Goal: Task Accomplishment & Management: Complete application form

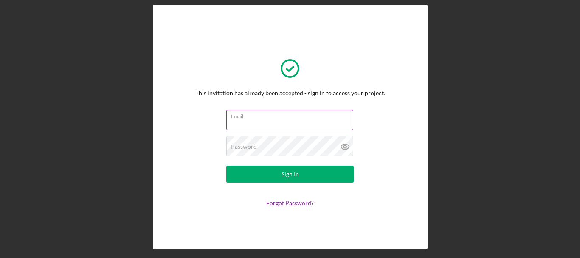
click at [263, 126] on input "Email" at bounding box center [289, 120] width 127 height 20
type input "[EMAIL_ADDRESS][DOMAIN_NAME]"
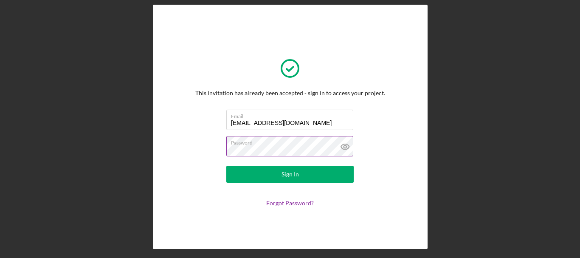
click at [226, 166] on button "Sign In" at bounding box center [289, 174] width 127 height 17
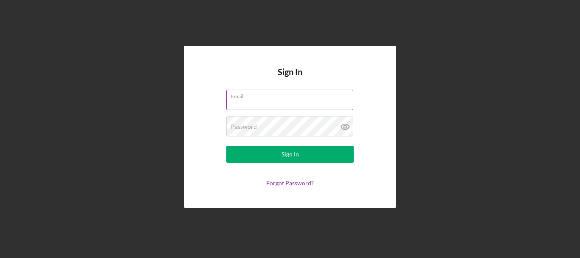
click at [266, 104] on input "Email" at bounding box center [289, 100] width 127 height 20
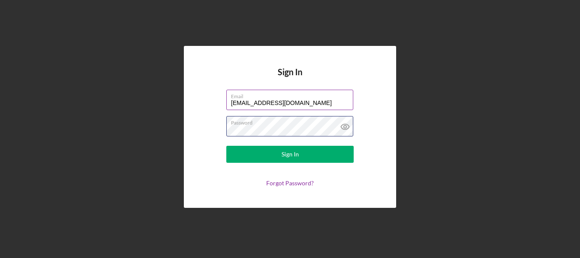
click at [226, 146] on button "Sign In" at bounding box center [289, 154] width 127 height 17
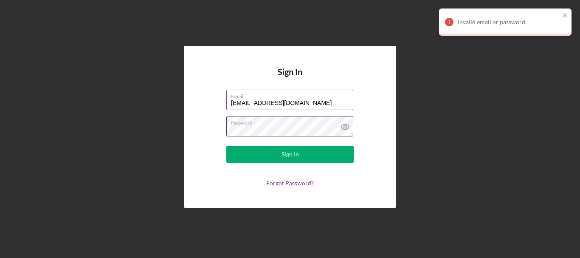
click at [226, 146] on button "Sign In" at bounding box center [289, 154] width 127 height 17
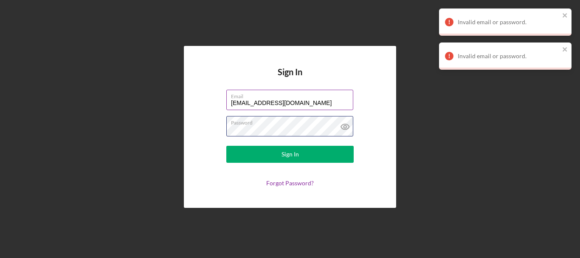
click at [226, 146] on button "Sign In" at bounding box center [289, 154] width 127 height 17
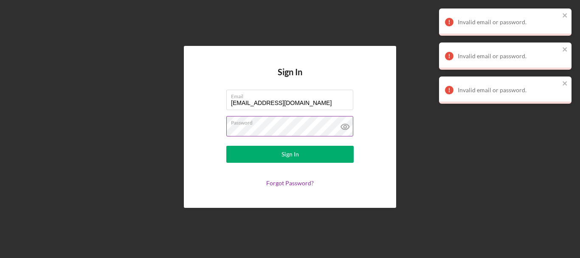
click at [343, 124] on icon at bounding box center [345, 126] width 21 height 21
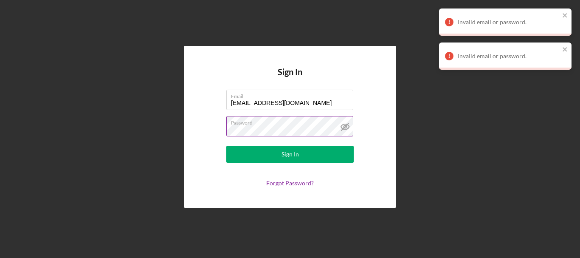
click at [302, 121] on label "Password" at bounding box center [292, 120] width 122 height 9
click at [226, 146] on button "Sign In" at bounding box center [289, 154] width 127 height 17
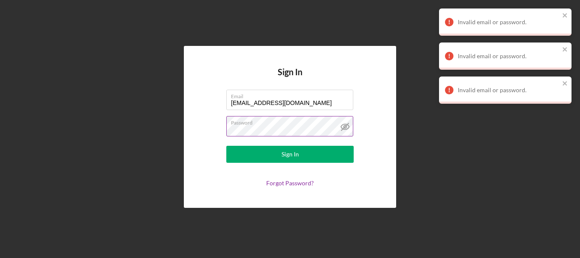
click at [226, 146] on button "Sign In" at bounding box center [289, 154] width 127 height 17
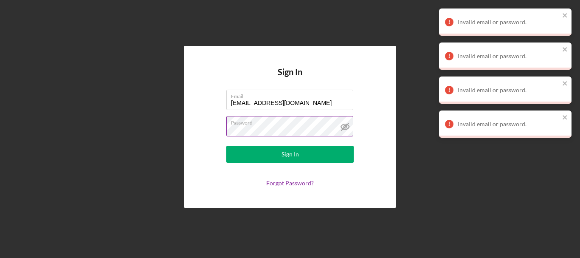
click at [226, 146] on button "Sign In" at bounding box center [289, 154] width 127 height 17
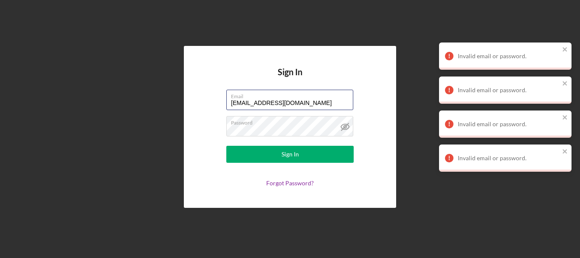
drag, startPoint x: 303, startPoint y: 101, endPoint x: 157, endPoint y: 87, distance: 146.4
click at [157, 87] on div "Sign In Email flipandsipcafe@gmail.com Password Sign In Forgot Password?" at bounding box center [290, 127] width 572 height 254
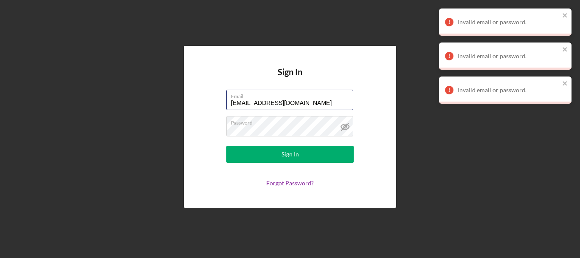
type input "[EMAIL_ADDRESS][DOMAIN_NAME]"
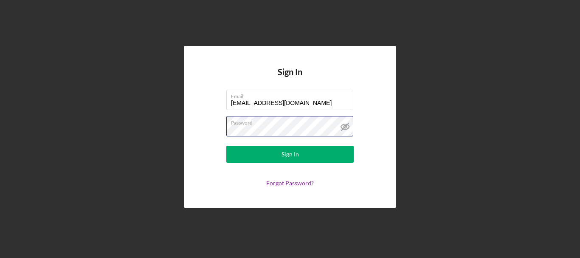
click at [226, 146] on button "Sign In" at bounding box center [289, 154] width 127 height 17
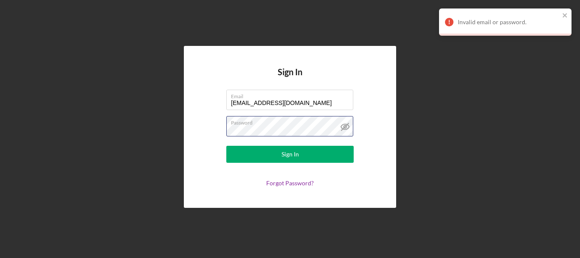
click at [226, 146] on button "Sign In" at bounding box center [289, 154] width 127 height 17
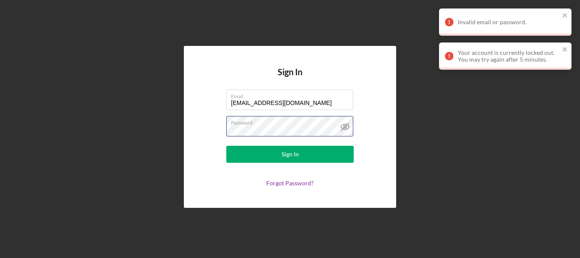
click at [226, 146] on button "Sign In" at bounding box center [289, 154] width 127 height 17
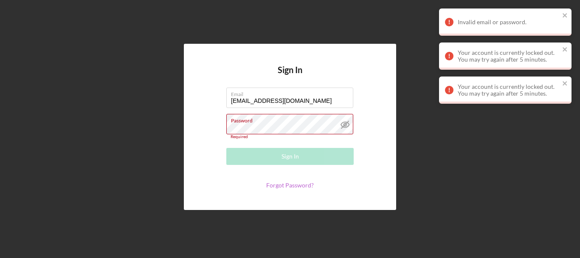
click at [297, 184] on link "Forgot Password?" at bounding box center [290, 184] width 48 height 7
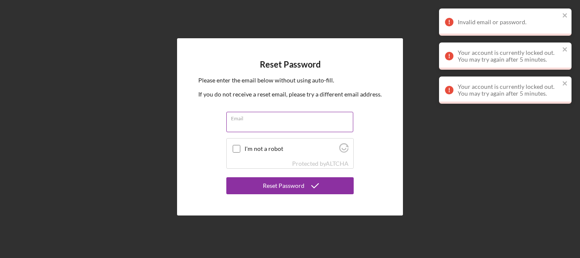
click at [245, 126] on input "Email" at bounding box center [289, 122] width 127 height 20
type input "[EMAIL_ADDRESS][DOMAIN_NAME]"
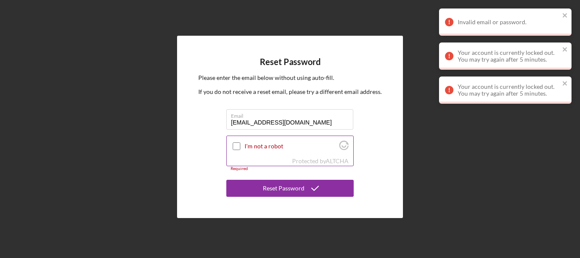
click at [237, 145] on input "I'm not a robot" at bounding box center [237, 146] width 8 height 8
checkbox input "true"
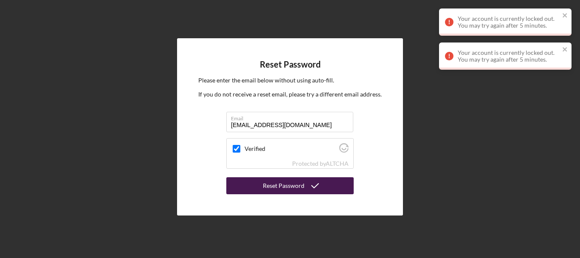
click at [270, 181] on div "Reset Password" at bounding box center [284, 185] width 42 height 17
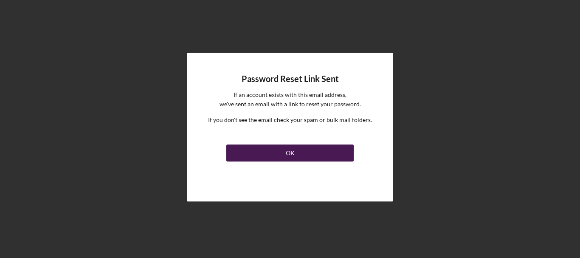
click at [261, 155] on button "OK" at bounding box center [289, 152] width 127 height 17
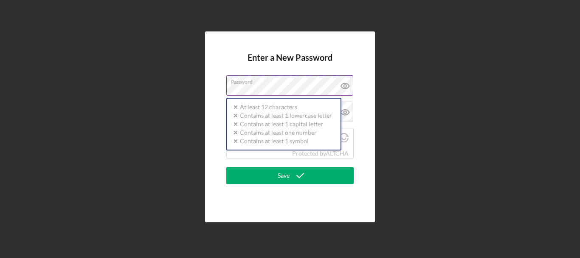
click at [274, 83] on div "Password Icon/icon-validation-no At least 12 characters Icon/icon-validation-no…" at bounding box center [289, 85] width 127 height 21
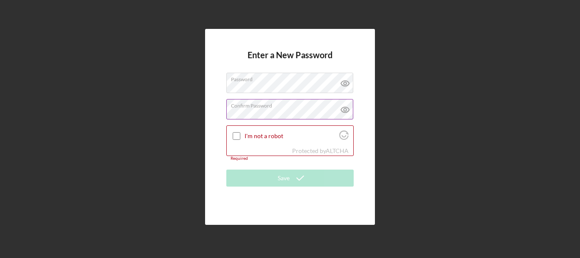
click at [336, 107] on icon at bounding box center [345, 109] width 21 height 21
click at [343, 90] on icon at bounding box center [345, 83] width 21 height 21
click at [239, 138] on input "I'm not a robot" at bounding box center [237, 136] width 8 height 8
checkbox input "true"
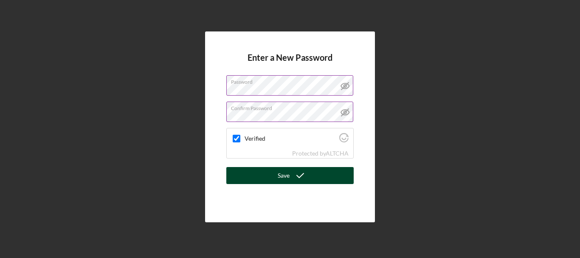
click at [281, 179] on div "Save" at bounding box center [284, 175] width 12 height 17
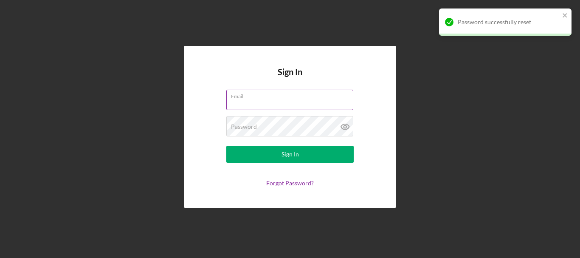
click at [283, 95] on label "Email" at bounding box center [292, 94] width 122 height 9
click at [283, 95] on input "Email" at bounding box center [289, 100] width 127 height 20
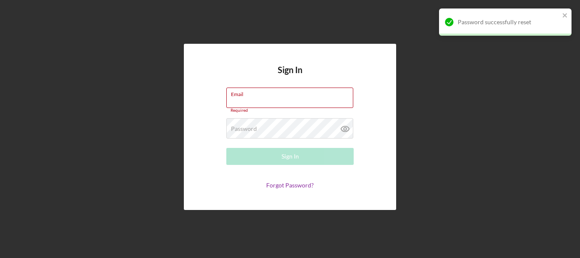
drag, startPoint x: 272, startPoint y: 100, endPoint x: 359, endPoint y: 100, distance: 87.1
click at [276, 100] on input "Email" at bounding box center [289, 97] width 127 height 20
type input "[EMAIL_ADDRESS][DOMAIN_NAME]"
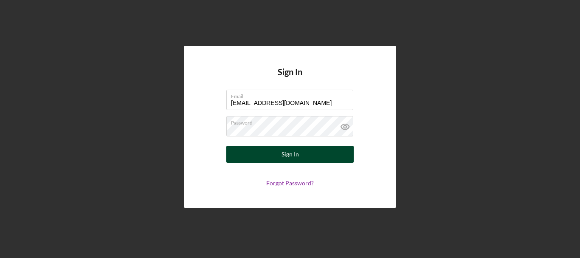
click at [278, 149] on button "Sign In" at bounding box center [289, 154] width 127 height 17
click at [281, 153] on button "Sign In" at bounding box center [289, 154] width 127 height 17
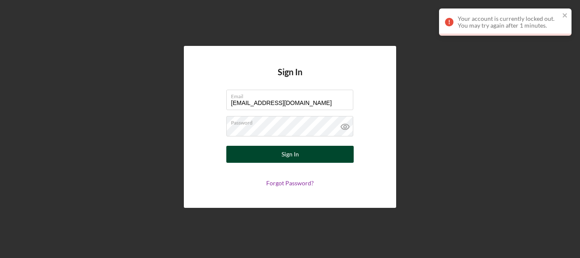
click at [287, 152] on div "Sign In" at bounding box center [290, 154] width 17 height 17
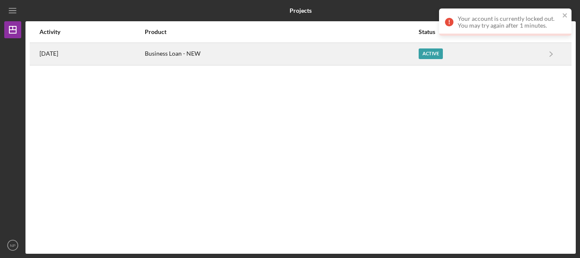
click at [263, 53] on div "Business Loan - NEW" at bounding box center [281, 53] width 273 height 21
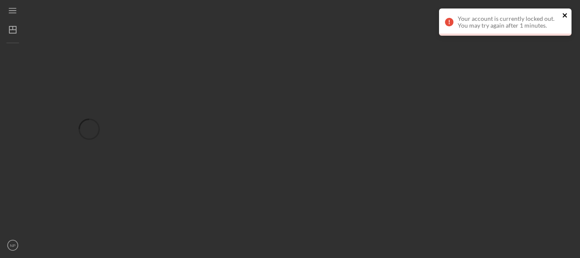
click at [564, 16] on icon "close" at bounding box center [565, 15] width 6 height 7
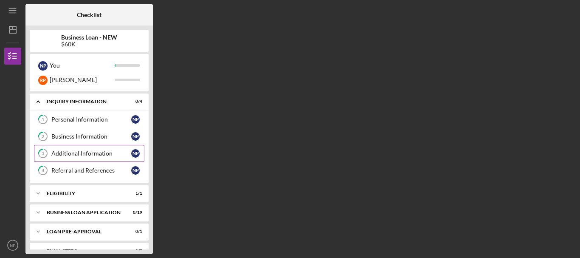
scroll to position [34, 0]
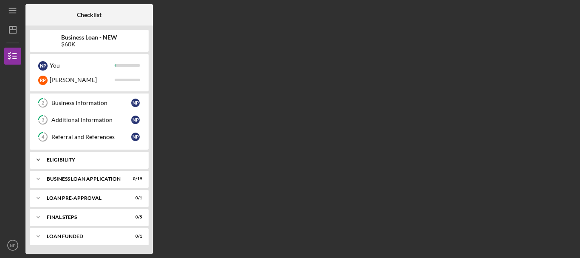
click at [92, 161] on div "ELIGIBILITY" at bounding box center [92, 159] width 91 height 5
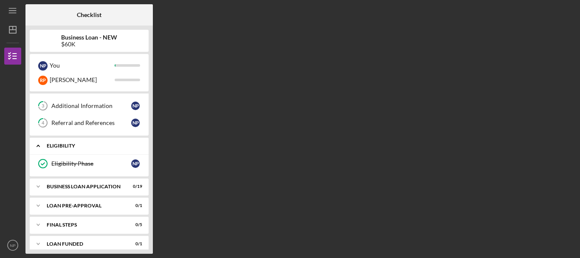
scroll to position [55, 0]
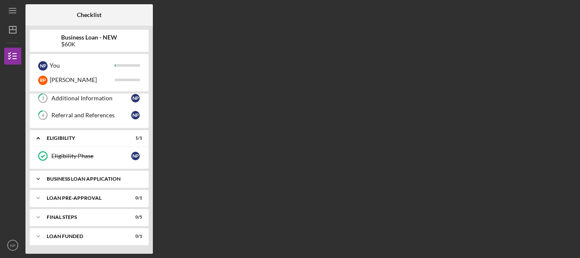
click at [93, 176] on div "BUSINESS LOAN APPLICATION" at bounding box center [92, 178] width 91 height 5
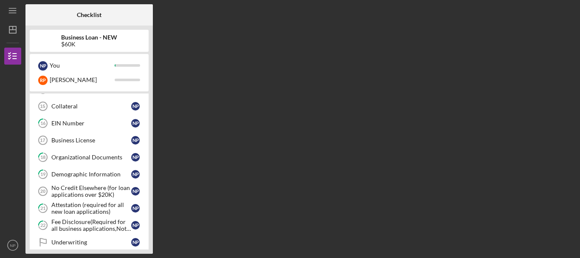
scroll to position [268, 0]
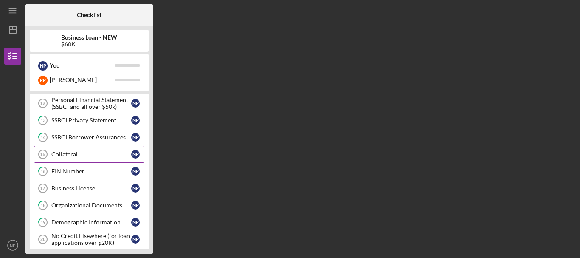
click at [100, 154] on div "Collateral" at bounding box center [91, 154] width 80 height 7
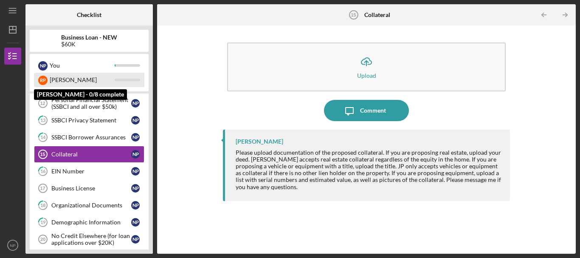
click at [56, 79] on div "Rachel" at bounding box center [82, 80] width 65 height 14
click at [42, 80] on div "R P" at bounding box center [42, 80] width 9 height 9
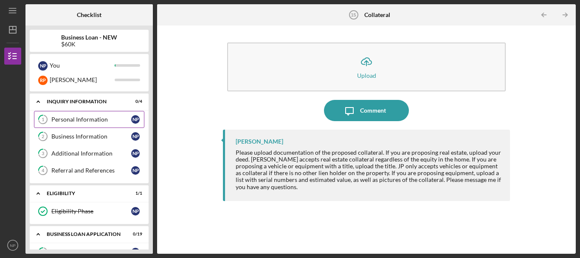
click at [74, 119] on div "Personal Information" at bounding box center [91, 119] width 80 height 7
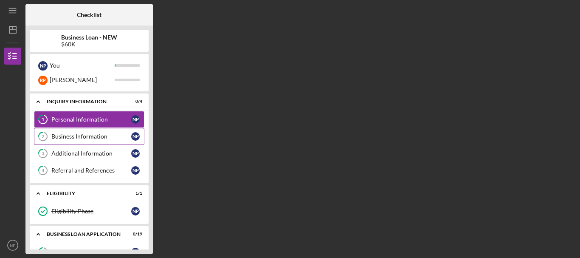
click at [99, 137] on div "Business Information" at bounding box center [91, 136] width 80 height 7
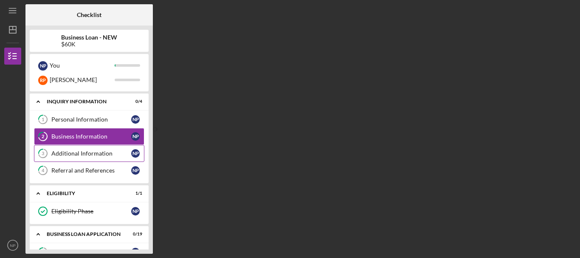
click at [102, 149] on link "3 Additional Information N P" at bounding box center [89, 153] width 110 height 17
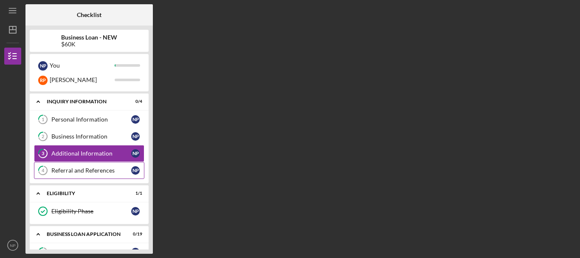
click at [105, 171] on div "Referral and References" at bounding box center [91, 170] width 80 height 7
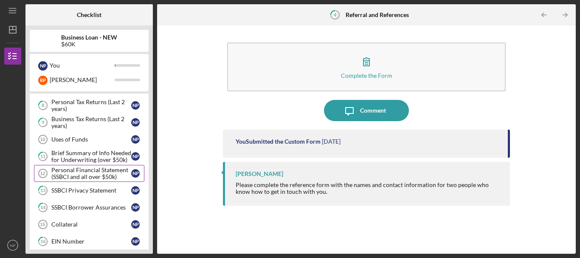
scroll to position [212, 0]
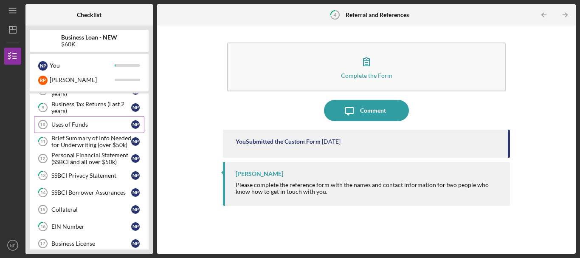
click at [82, 127] on div "Uses of Funds" at bounding box center [91, 124] width 80 height 7
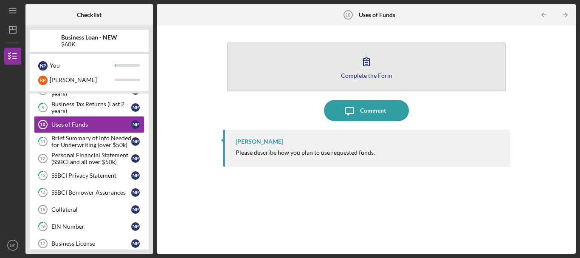
click at [349, 66] on button "Complete the Form Form" at bounding box center [366, 66] width 279 height 49
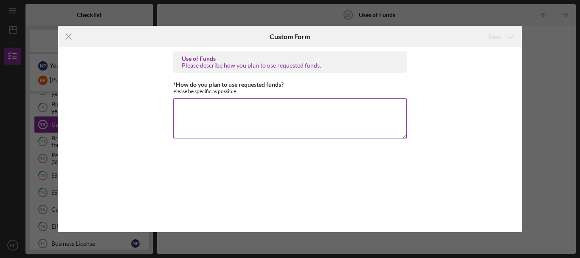
click at [248, 107] on textarea "*How do you plan to use requested funds?" at bounding box center [290, 118] width 234 height 41
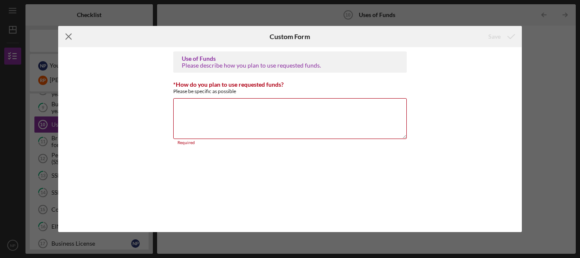
click at [66, 34] on line at bounding box center [69, 37] width 6 height 6
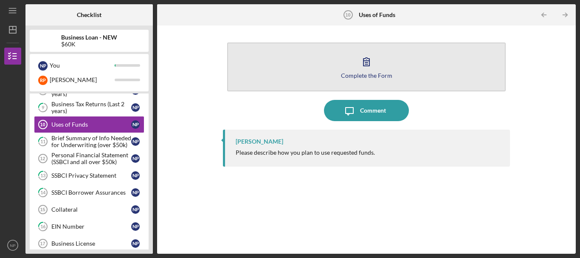
click at [356, 74] on div "Complete the Form" at bounding box center [366, 75] width 51 height 6
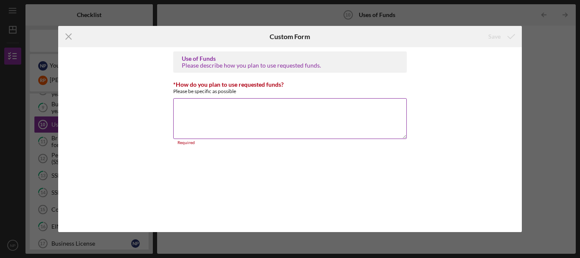
click at [224, 107] on textarea "*How do you plan to use requested funds?" at bounding box center [290, 118] width 234 height 41
paste textarea "Equiptment Espresso MachineLink $8,505 Grinder link $1,095 Coffee Brewer link $…"
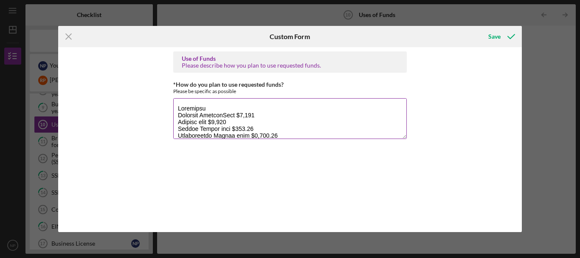
click at [226, 115] on textarea "*How do you plan to use requested funds?" at bounding box center [290, 118] width 234 height 41
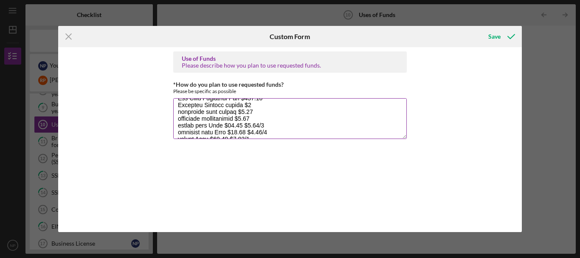
scroll to position [85, 0]
click at [225, 118] on textarea "*How do you plan to use requested funds?" at bounding box center [290, 118] width 234 height 41
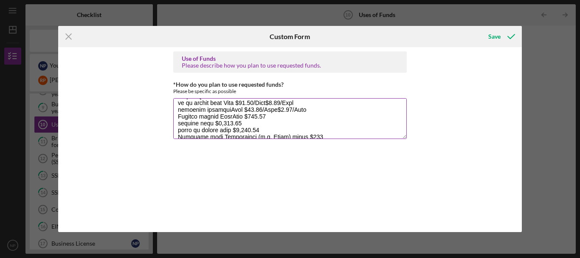
scroll to position [127, 0]
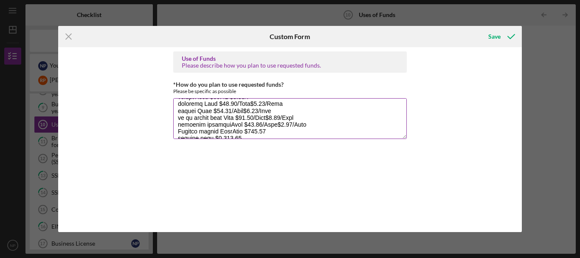
click at [224, 125] on textarea "*How do you plan to use requested funds?" at bounding box center [290, 118] width 234 height 41
click at [225, 124] on textarea "*How do you plan to use requested funds?" at bounding box center [290, 118] width 234 height 41
click at [230, 131] on textarea "*How do you plan to use requested funds?" at bounding box center [290, 118] width 234 height 41
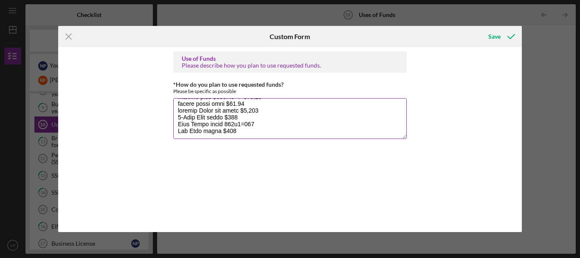
scroll to position [307, 0]
click at [253, 129] on textarea "*How do you plan to use requested funds?" at bounding box center [290, 118] width 234 height 41
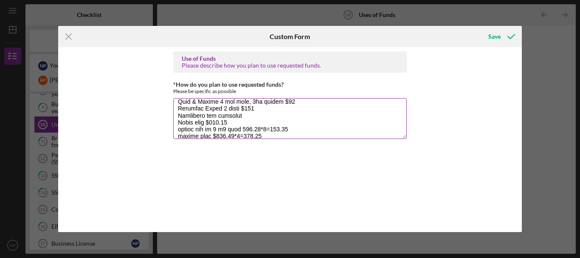
scroll to position [321, 0]
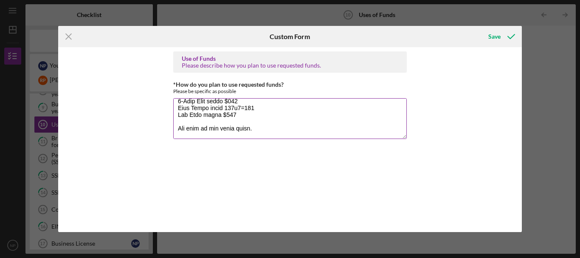
paste textarea "Business Startup Investment Outline 1. Construction/Leaseholds ● Current lease …"
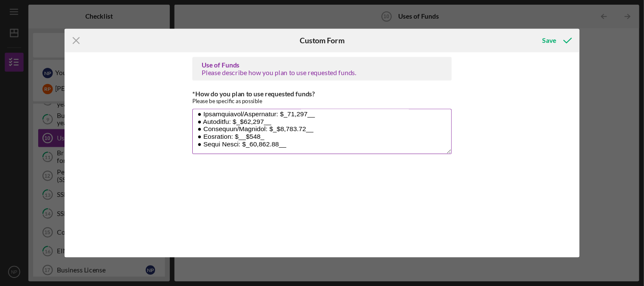
scroll to position [444, 0]
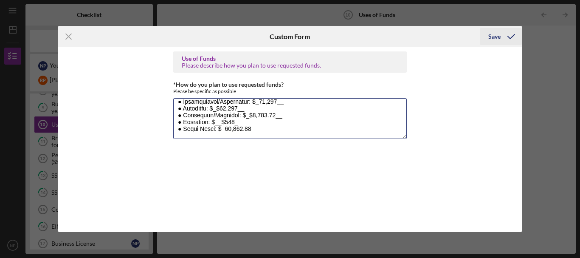
type textarea "Equipment Espresso Machine Link $8,505 Grinder link $1,095 Coffee Brewer link $…"
click at [497, 34] on div "Save" at bounding box center [494, 36] width 12 height 17
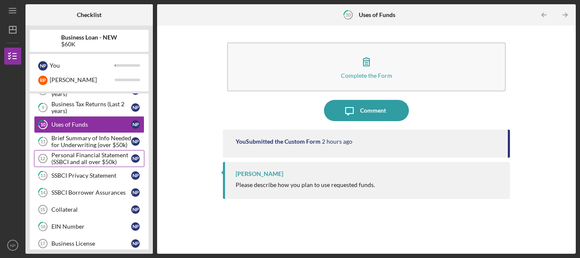
click at [95, 159] on div "Personal Financial Statement (SSBCI and all over $50k)" at bounding box center [91, 159] width 80 height 14
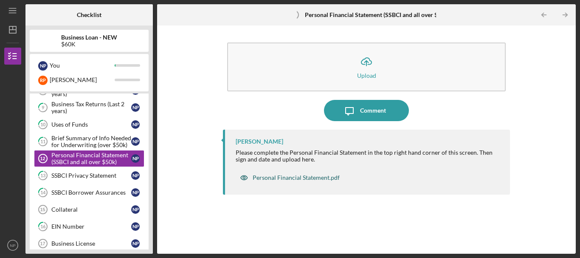
click at [301, 176] on div "Personal Financial Statement.pdf" at bounding box center [296, 177] width 87 height 7
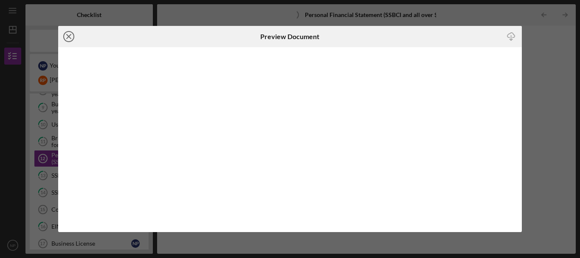
click at [69, 37] on line at bounding box center [69, 36] width 4 height 4
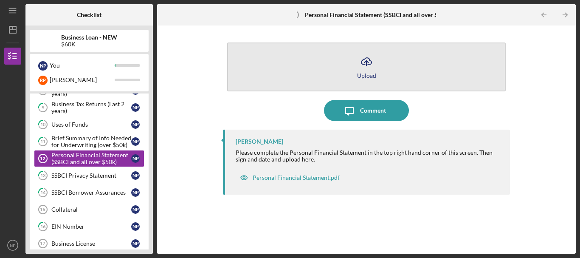
click at [358, 66] on icon "Icon/Upload" at bounding box center [366, 61] width 21 height 21
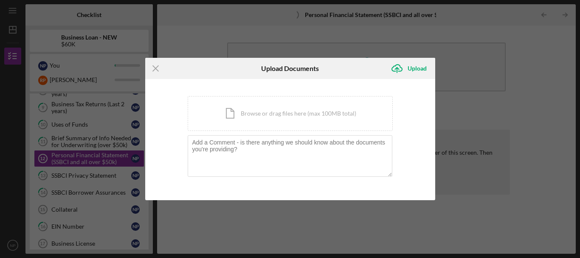
click at [234, 9] on div "Icon/Menu Close Upload Documents Icon/Upload Upload You're uploading documents …" at bounding box center [290, 129] width 580 height 258
click at [155, 63] on icon "Icon/Menu Close" at bounding box center [155, 68] width 21 height 21
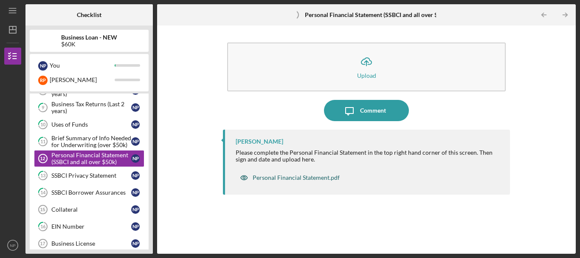
click at [305, 177] on div "Personal Financial Statement.pdf" at bounding box center [296, 177] width 87 height 7
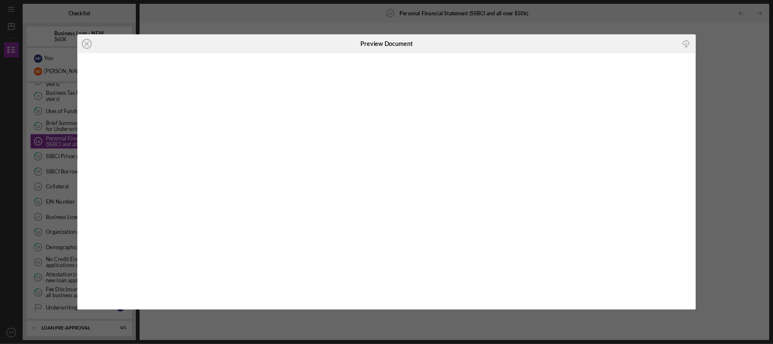
scroll to position [212, 0]
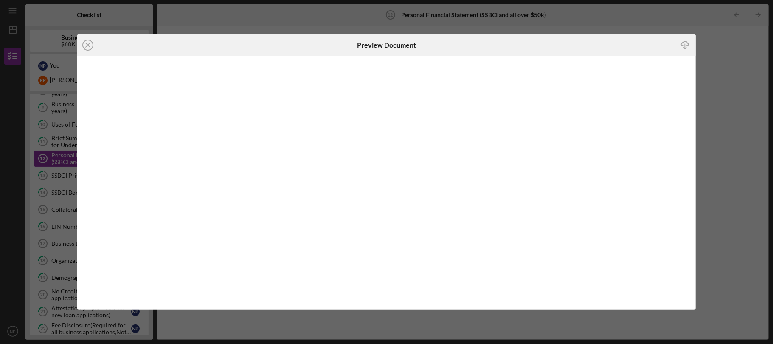
click at [580, 42] on icon "Icon/Download" at bounding box center [685, 44] width 19 height 19
click at [293, 21] on div "Icon/Close Preview Document Icon/Download" at bounding box center [386, 172] width 773 height 344
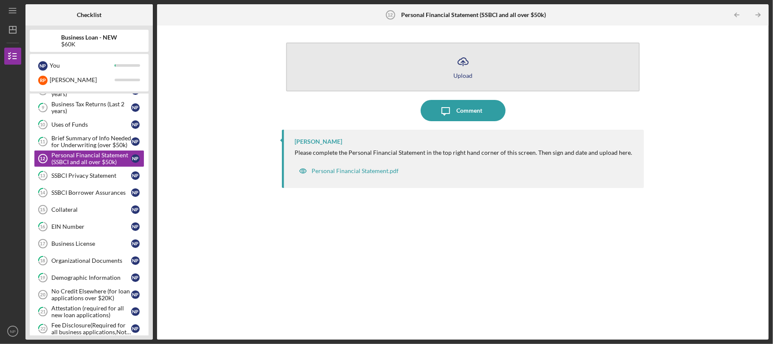
click at [475, 70] on button "Icon/Upload Upload" at bounding box center [463, 66] width 354 height 49
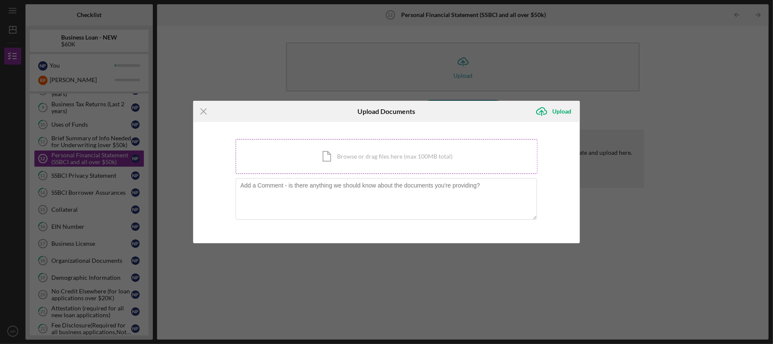
click at [361, 160] on div "Icon/Document Browse or drag files here (max 100MB total) Tap to choose files o…" at bounding box center [387, 156] width 302 height 35
click at [328, 166] on div "Icon/Document Browse or drag files here (max 100MB total) Tap to choose files o…" at bounding box center [387, 156] width 302 height 35
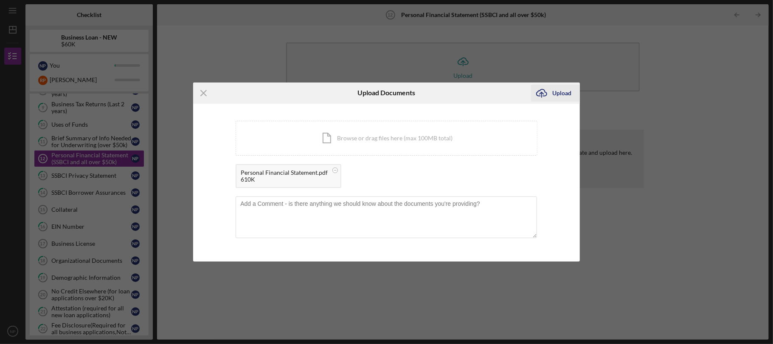
click at [561, 93] on div "Upload" at bounding box center [561, 93] width 19 height 17
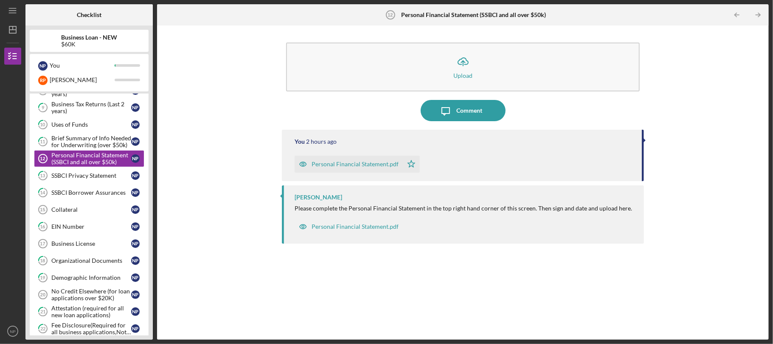
click at [354, 165] on div "Personal Financial Statement.pdf" at bounding box center [355, 164] width 87 height 7
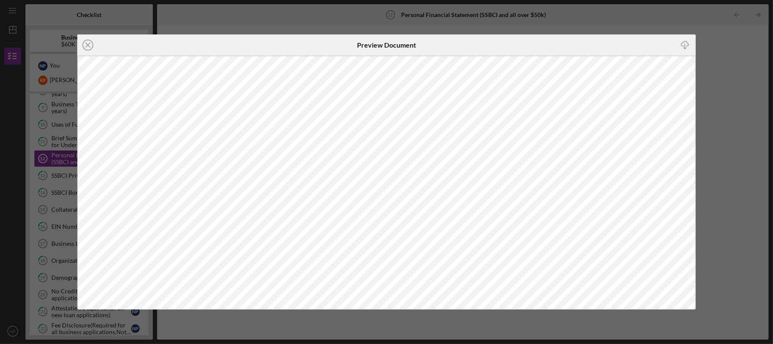
click at [578, 21] on div "Icon/Close Preview Document Icon/Download" at bounding box center [386, 172] width 773 height 344
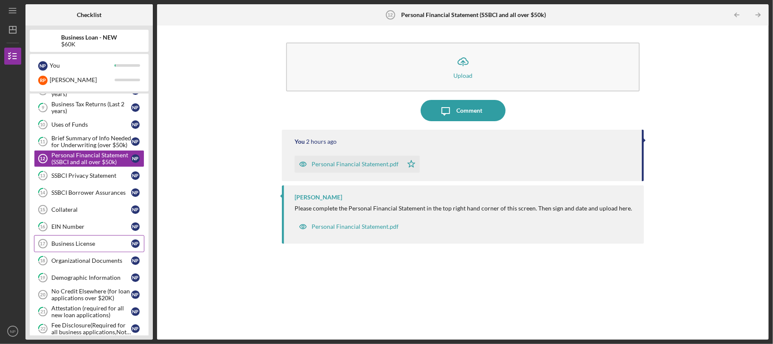
click at [94, 247] on div "Business License" at bounding box center [91, 243] width 80 height 7
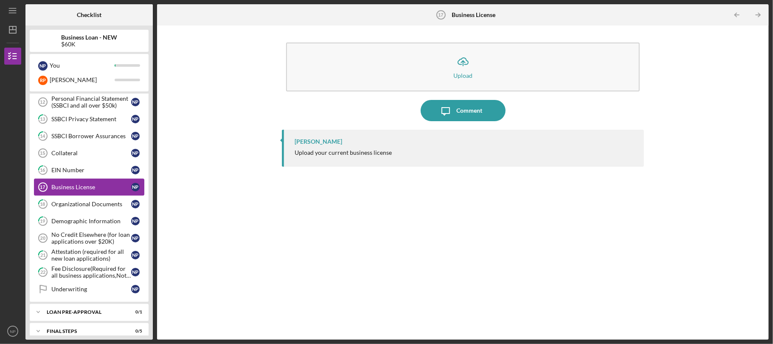
scroll to position [304, 0]
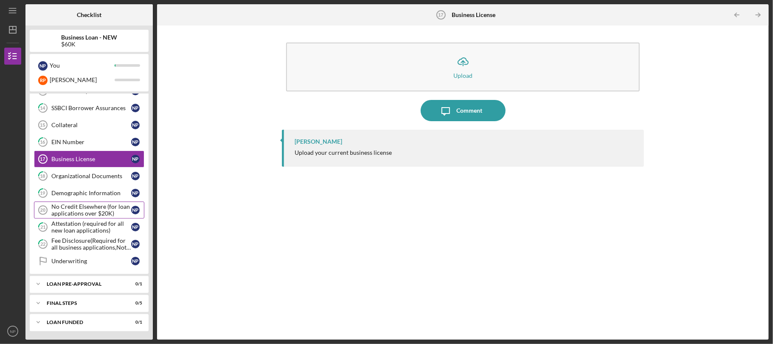
click at [99, 205] on div "No Credit Elsewhere (for loan applications over $20K)" at bounding box center [91, 210] width 80 height 14
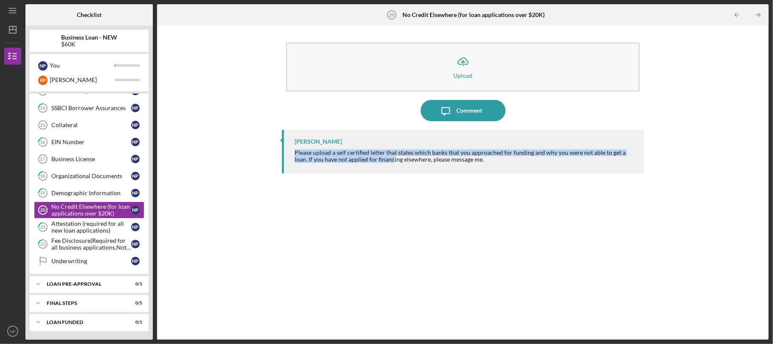
drag, startPoint x: 291, startPoint y: 150, endPoint x: 378, endPoint y: 161, distance: 86.9
click at [378, 161] on div "Ian Nelson Please upload a self certified letter that states which banks that y…" at bounding box center [463, 152] width 362 height 44
click at [376, 162] on div "Please upload a self certified letter that states which banks that you approach…" at bounding box center [465, 156] width 341 height 14
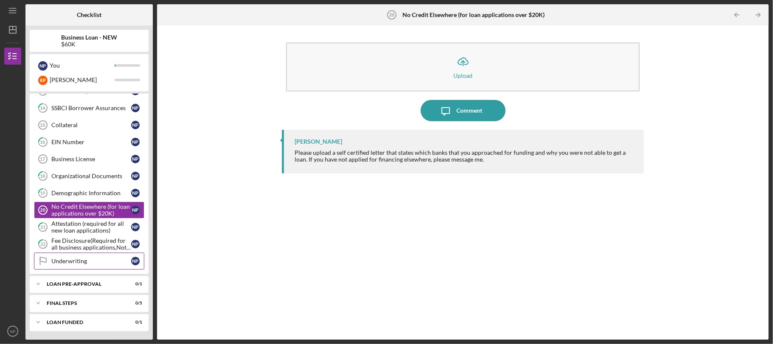
click at [89, 257] on div "Underwriting" at bounding box center [91, 260] width 80 height 7
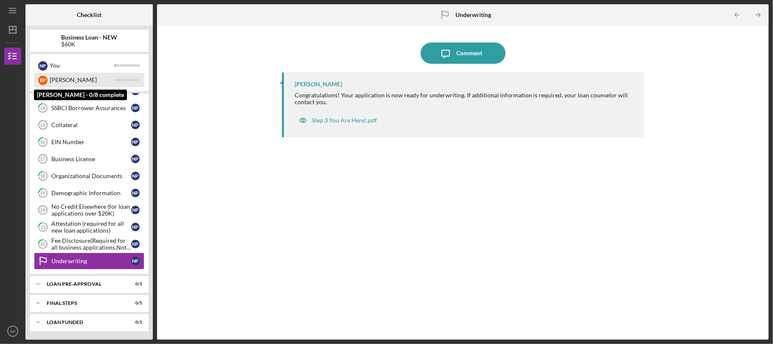
click at [85, 83] on div "Rachel" at bounding box center [82, 80] width 65 height 14
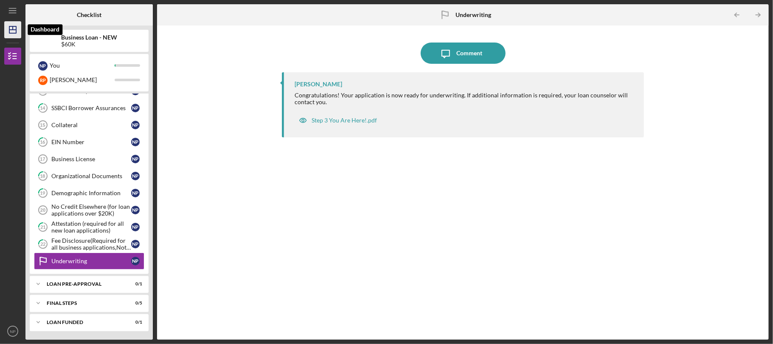
click at [14, 31] on icon "Icon/Dashboard" at bounding box center [12, 29] width 21 height 21
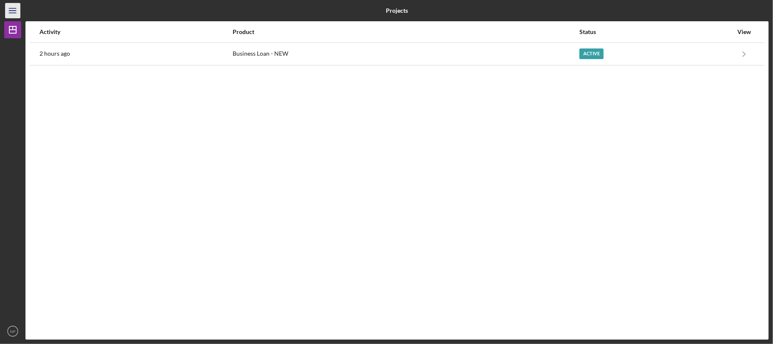
click at [9, 11] on line "button" at bounding box center [12, 11] width 7 height 0
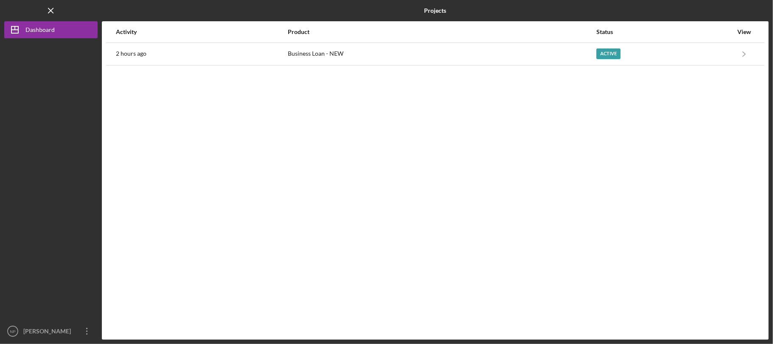
click at [42, 17] on div "Logo-Reversed Created with Sketch. Icon/Menu Close" at bounding box center [50, 10] width 93 height 21
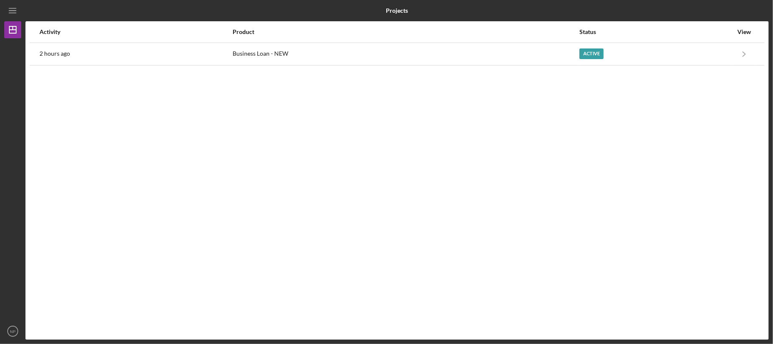
click at [9, 39] on div at bounding box center [12, 180] width 17 height 284
click at [165, 33] on div "Activity" at bounding box center [135, 31] width 192 height 7
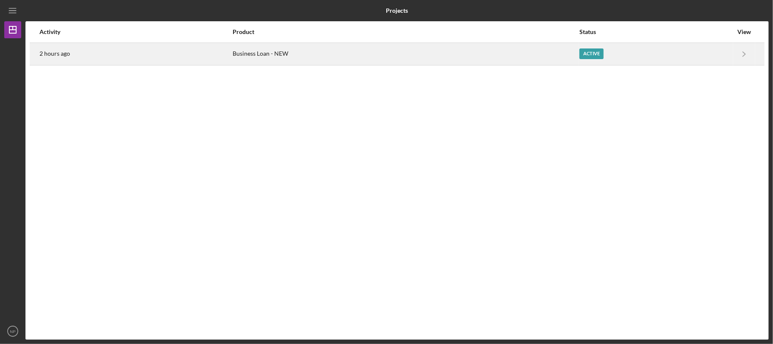
click at [175, 50] on div "2 hours ago" at bounding box center [135, 53] width 192 height 21
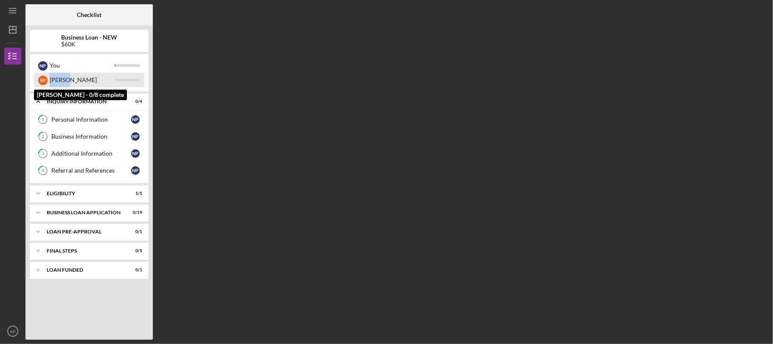
drag, startPoint x: 71, startPoint y: 79, endPoint x: 47, endPoint y: 80, distance: 24.7
click at [47, 80] on div "R P Rachel" at bounding box center [89, 80] width 110 height 14
click at [94, 75] on div "Rachel" at bounding box center [82, 80] width 65 height 14
click at [80, 41] on div "$60K" at bounding box center [89, 44] width 56 height 7
click at [84, 80] on div "Rachel" at bounding box center [82, 80] width 65 height 14
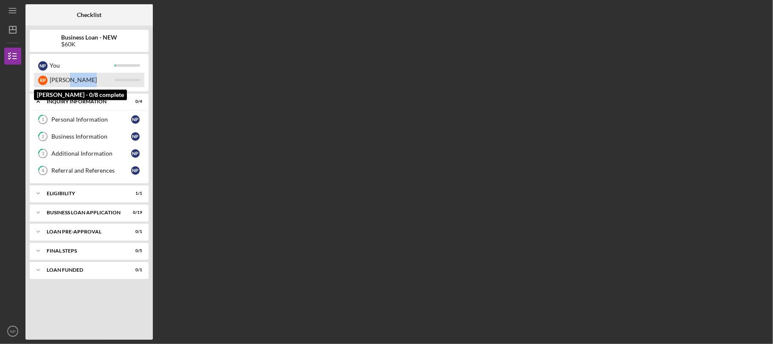
click at [84, 80] on div "Rachel" at bounding box center [82, 80] width 65 height 14
